Goal: Connect with others: Establish contact or relationships with other users

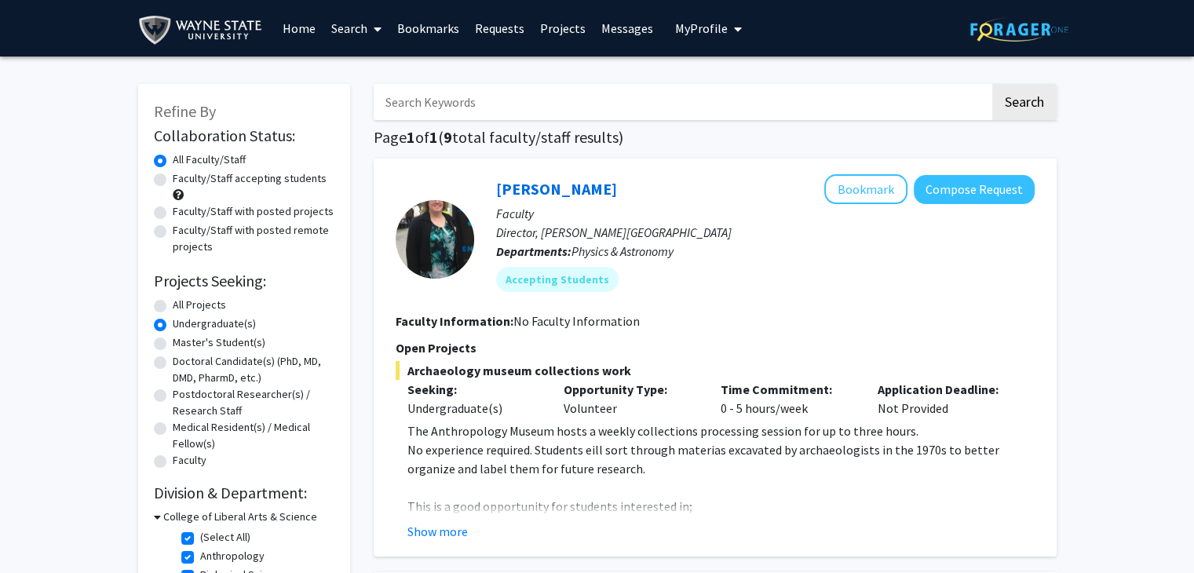
click at [686, 31] on span "My Profile" at bounding box center [701, 28] width 53 height 16
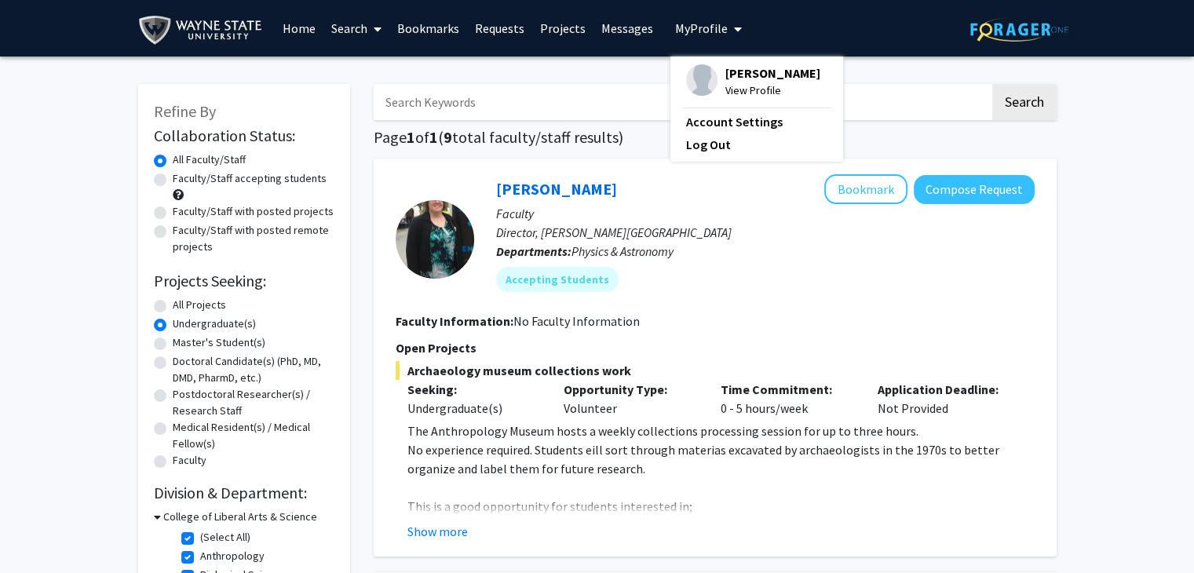
click at [759, 85] on span "View Profile" at bounding box center [773, 90] width 95 height 17
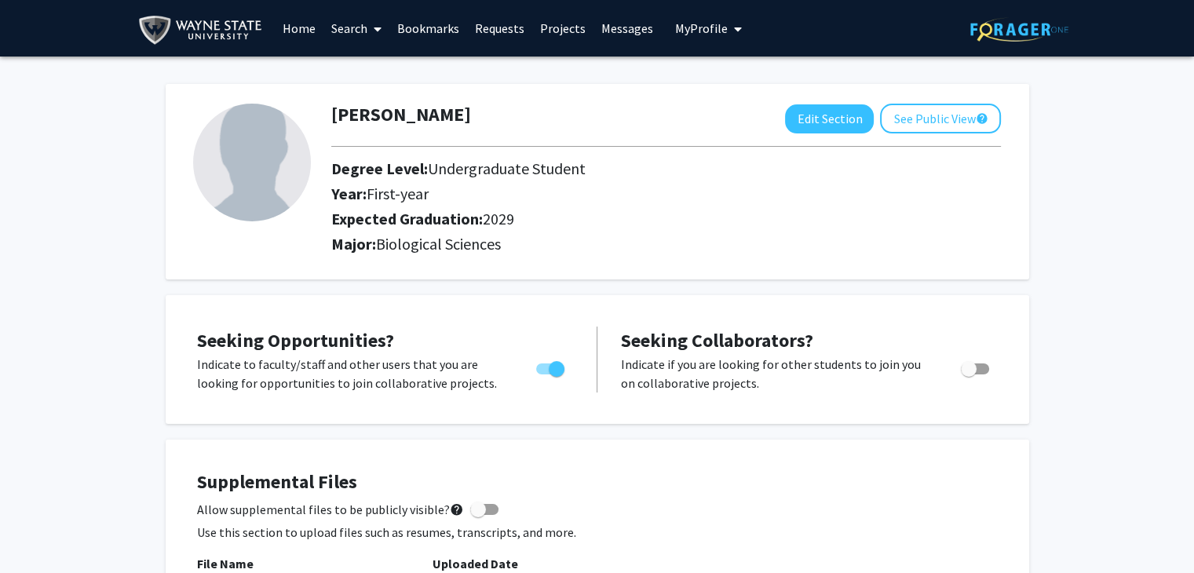
click at [427, 23] on link "Bookmarks" at bounding box center [428, 28] width 78 height 55
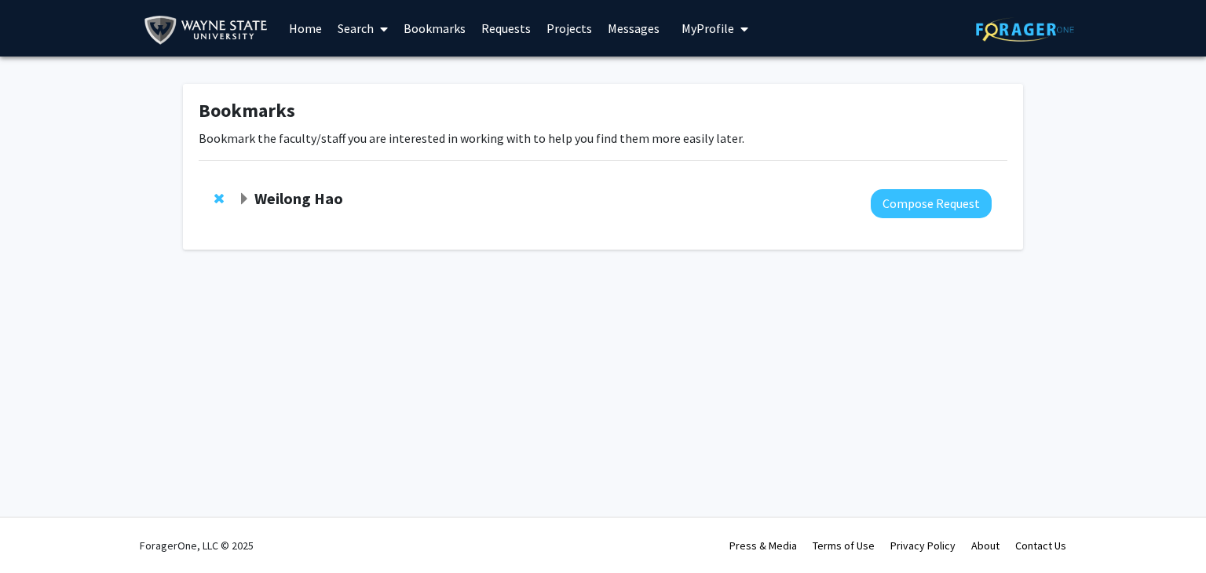
click at [336, 200] on strong "Weilong Hao" at bounding box center [298, 198] width 89 height 20
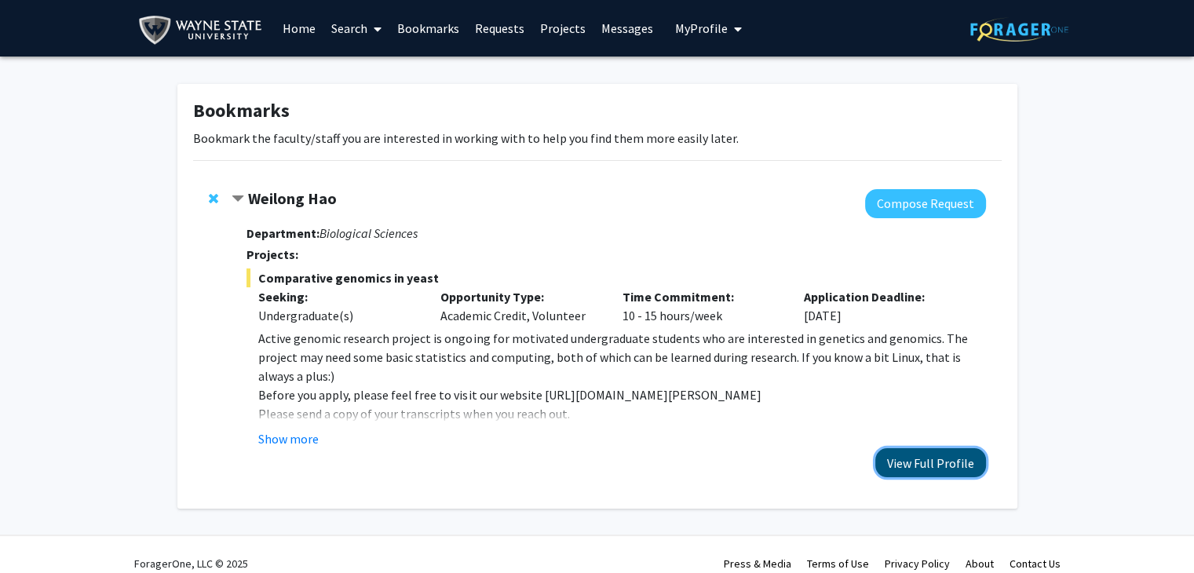
click at [971, 463] on button "View Full Profile" at bounding box center [931, 462] width 111 height 29
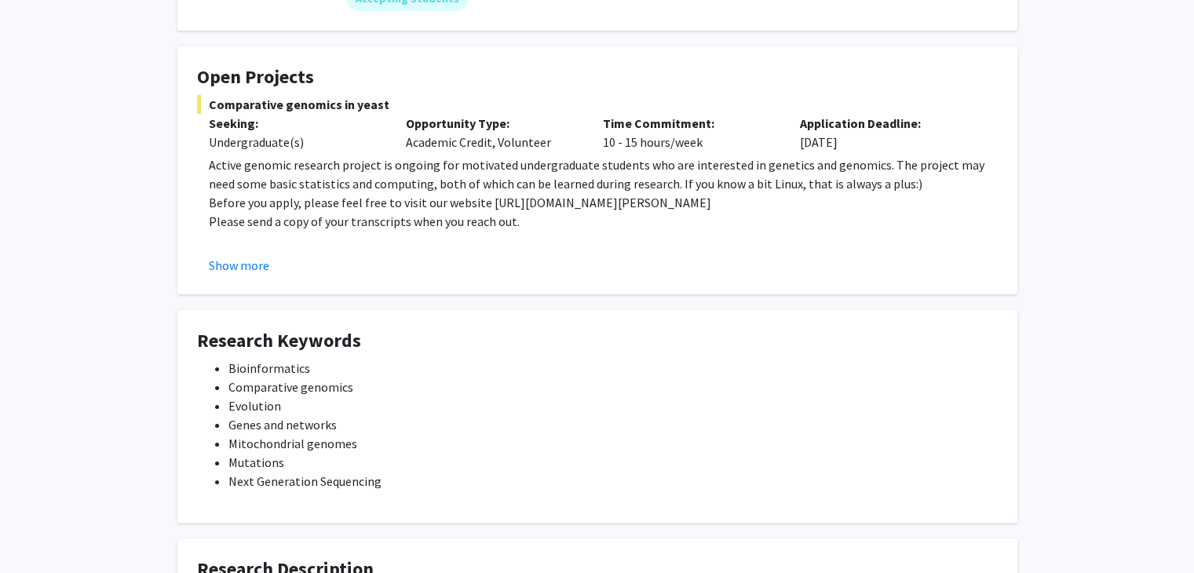
scroll to position [258, 0]
click at [250, 265] on button "Show more" at bounding box center [239, 265] width 60 height 19
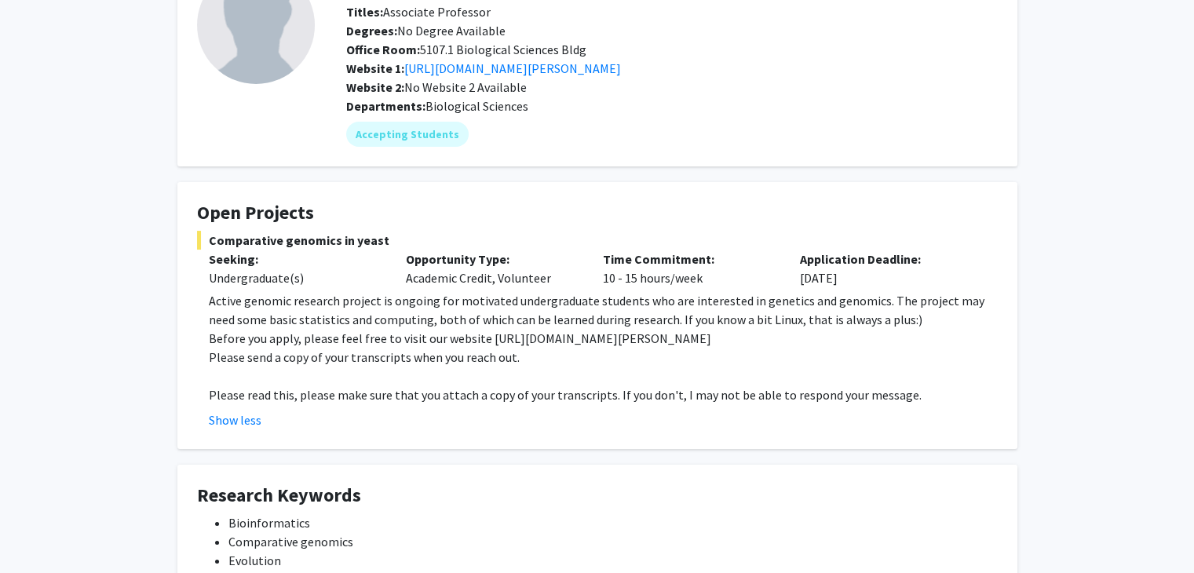
scroll to position [122, 0]
click at [528, 272] on div "Opportunity Type: Academic Credit, Volunteer" at bounding box center [492, 268] width 197 height 38
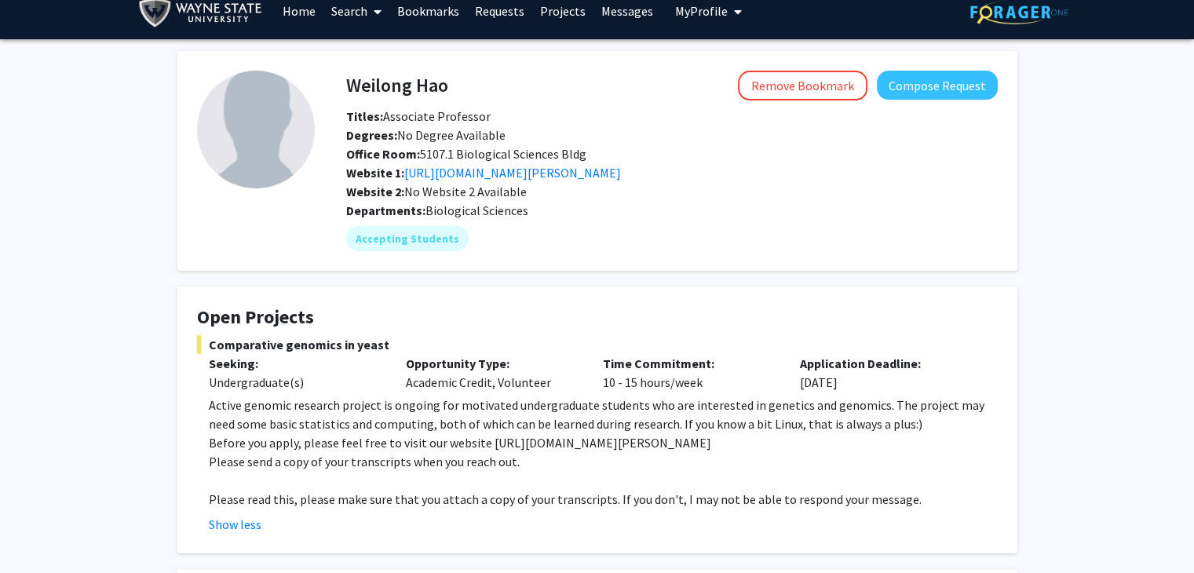
scroll to position [22, 0]
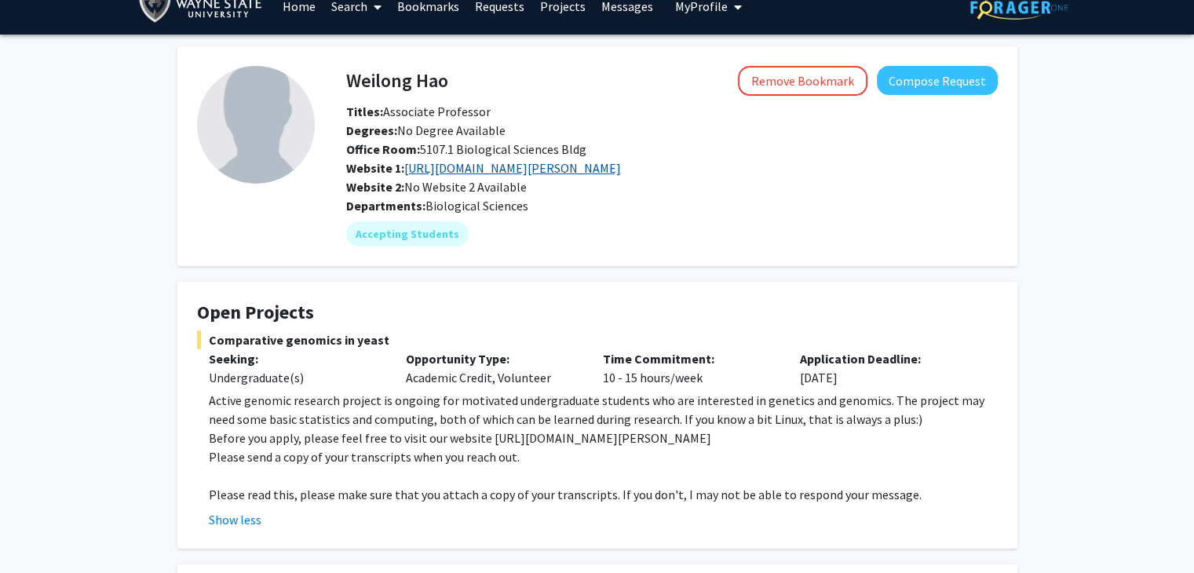
click at [509, 166] on link "[URL][DOMAIN_NAME][PERSON_NAME]" at bounding box center [512, 168] width 217 height 16
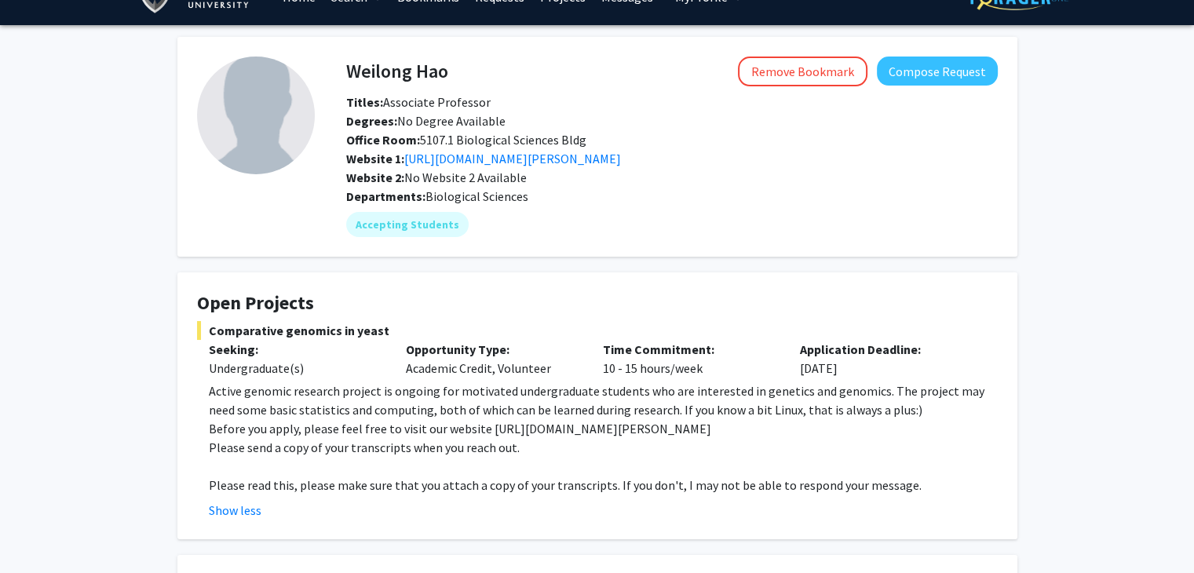
scroll to position [28, 0]
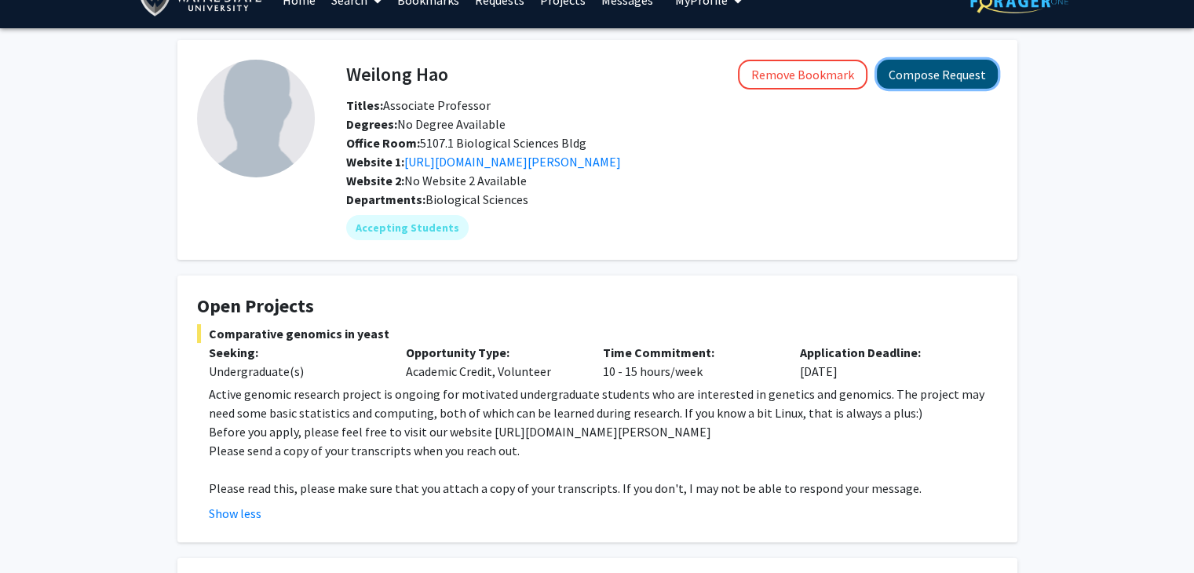
click at [974, 69] on button "Compose Request" at bounding box center [937, 74] width 121 height 29
